Goal: Transaction & Acquisition: Download file/media

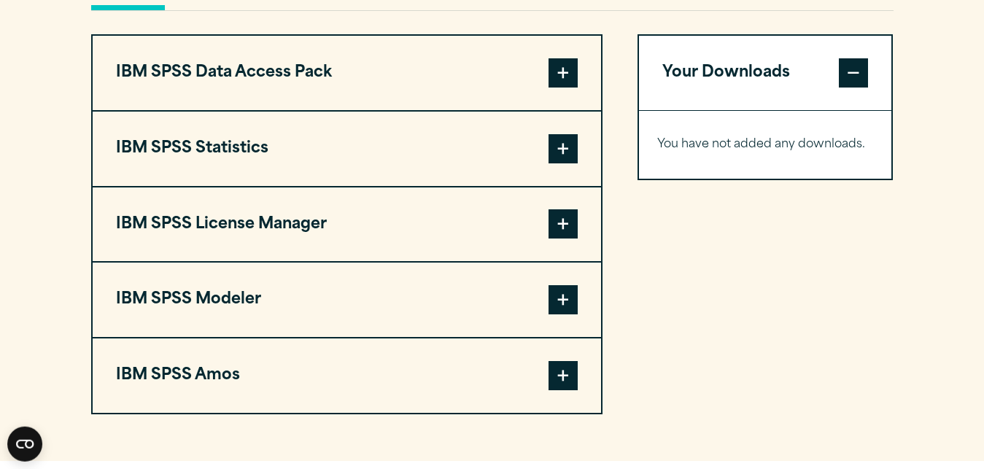
scroll to position [1143, 0]
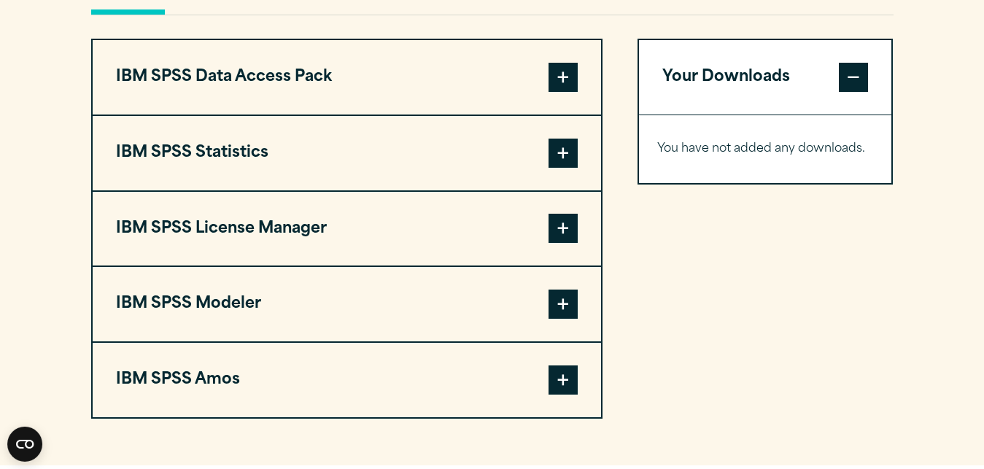
click at [565, 158] on span at bounding box center [563, 153] width 29 height 29
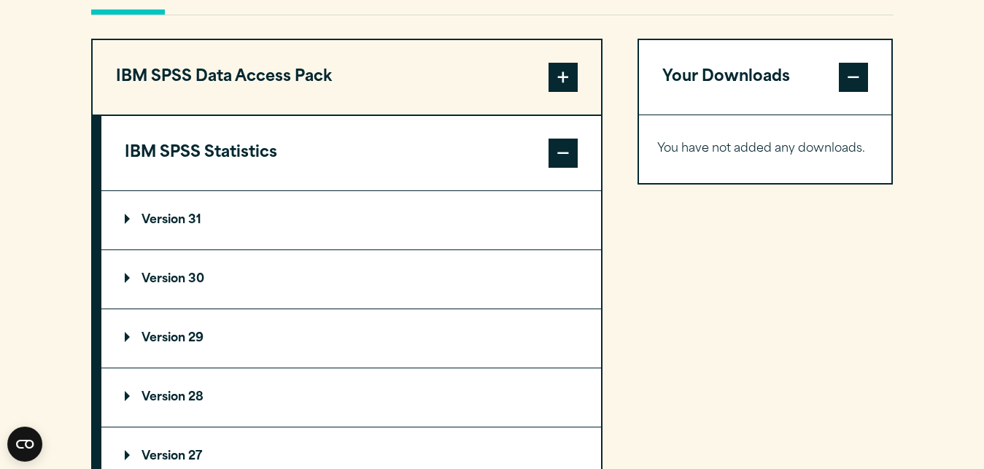
click at [124, 219] on summary "Version 31" at bounding box center [351, 220] width 500 height 58
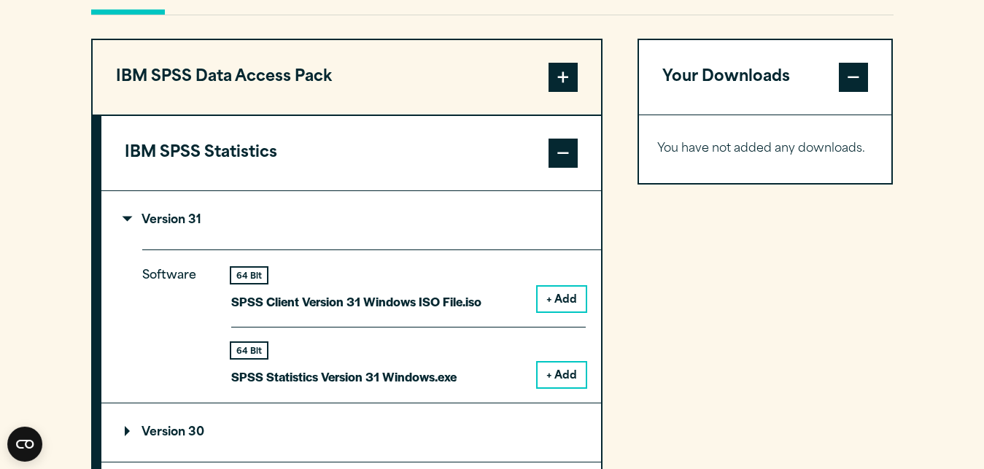
click at [571, 374] on button "+ Add" at bounding box center [562, 375] width 48 height 25
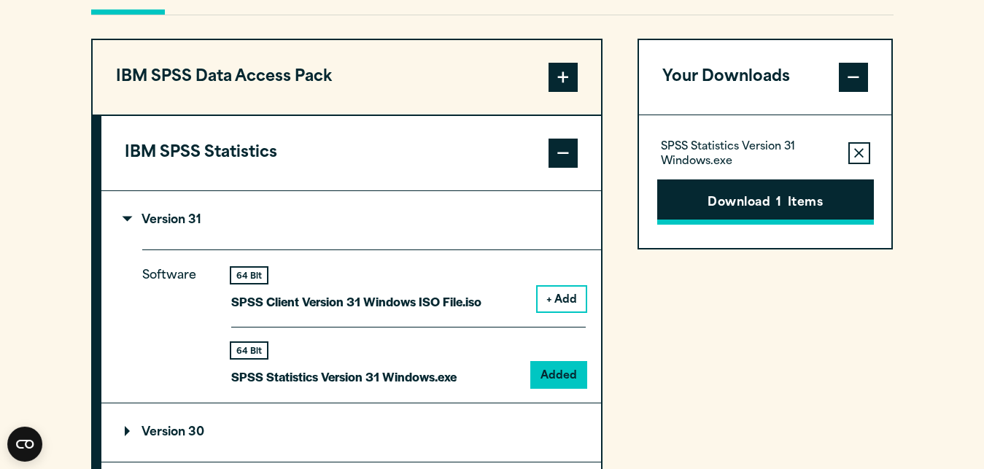
click at [733, 209] on button "Download 1 Items" at bounding box center [765, 201] width 217 height 45
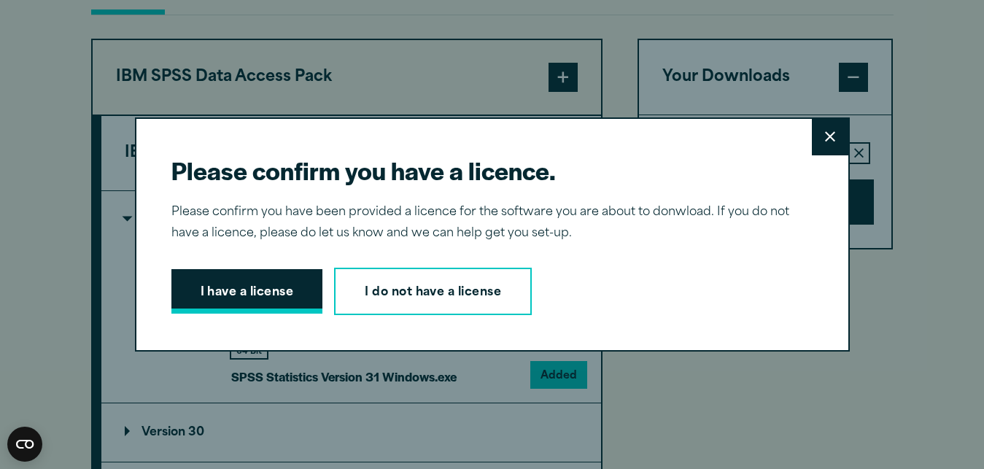
click at [250, 289] on button "I have a license" at bounding box center [247, 291] width 152 height 45
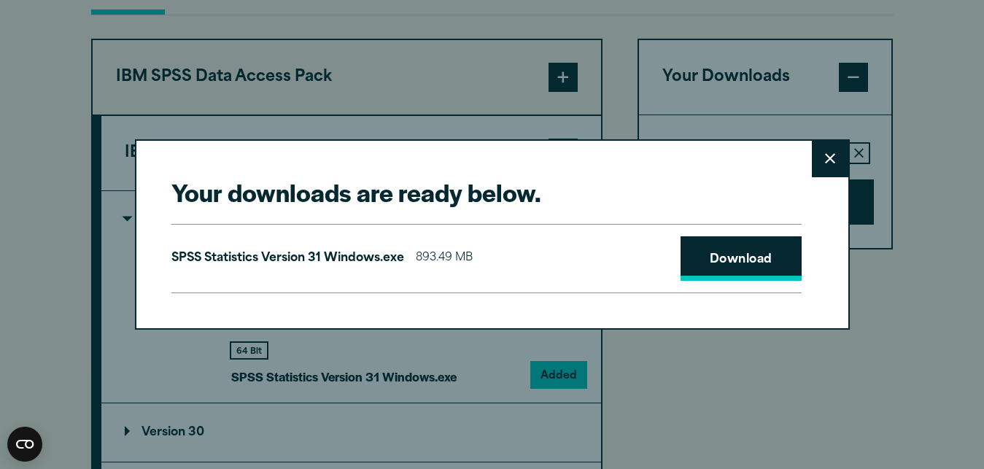
click at [730, 253] on link "Download" at bounding box center [741, 258] width 121 height 45
click at [841, 161] on button "Close" at bounding box center [830, 159] width 36 height 36
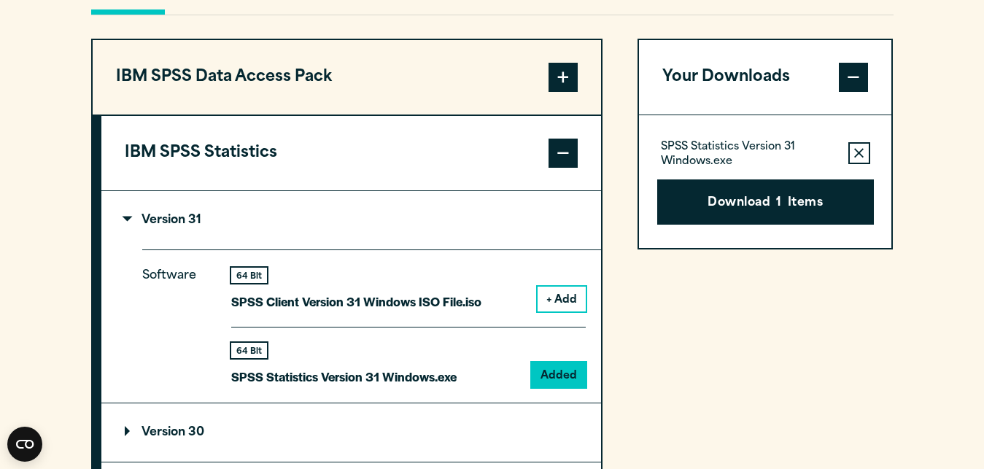
drag, startPoint x: 781, startPoint y: 1, endPoint x: 730, endPoint y: 20, distance: 55.2
click at [730, 20] on div "Pick Your Operating System: Windows Linux [GEOGRAPHIC_DATA] Miscellaneous IBM S…" at bounding box center [492, 439] width 803 height 976
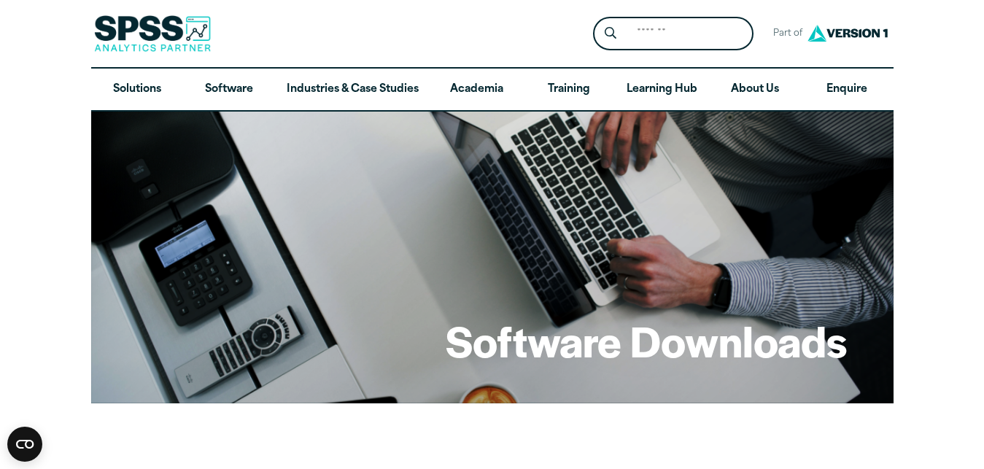
click at [482, 22] on div "Search for: Submit Site Search Part of Open Site Search Open Site Menu Close" at bounding box center [492, 33] width 803 height 67
